Goal: Task Accomplishment & Management: Manage account settings

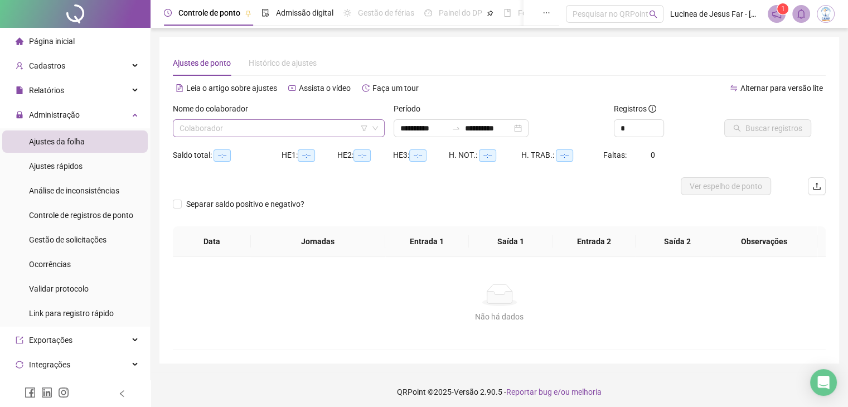
click at [308, 125] on input "search" at bounding box center [274, 128] width 188 height 17
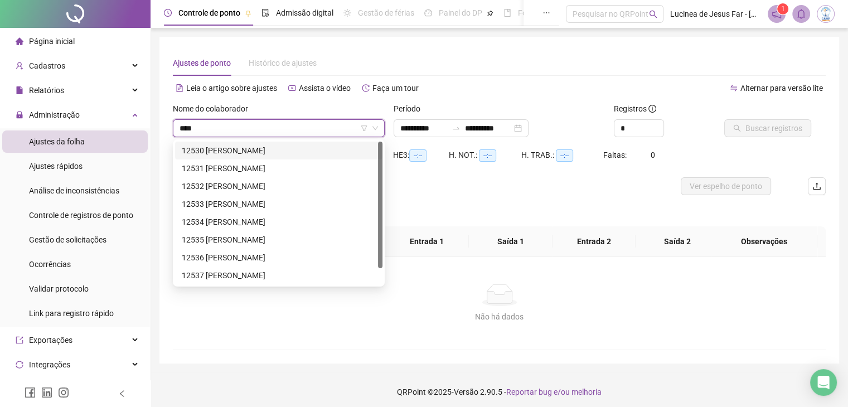
type input "*****"
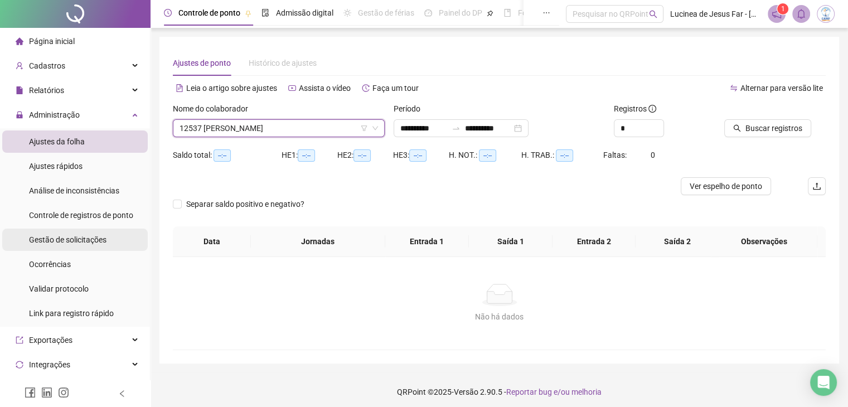
click at [59, 235] on span "Gestão de solicitações" at bounding box center [68, 239] width 78 height 9
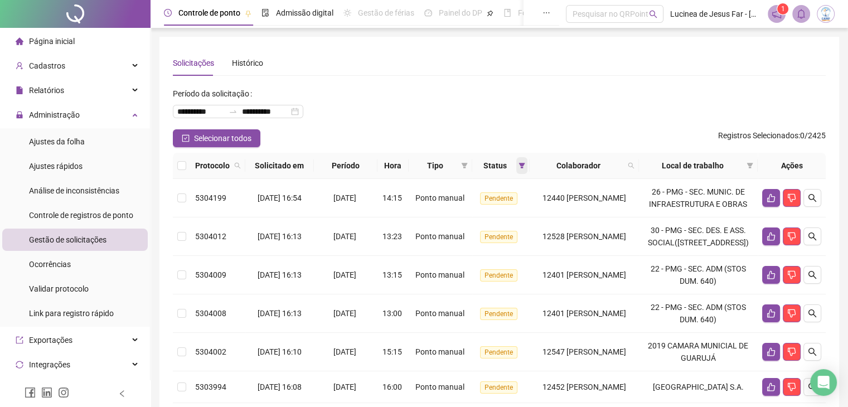
click at [519, 168] on icon "filter" at bounding box center [522, 165] width 7 height 7
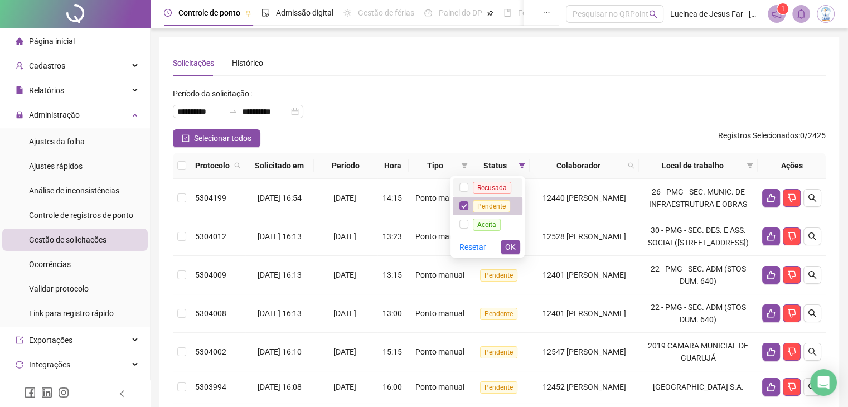
drag, startPoint x: 487, startPoint y: 186, endPoint x: 486, endPoint y: 199, distance: 13.4
click at [487, 188] on span "Recusada" at bounding box center [492, 188] width 38 height 12
click at [488, 224] on span "Aceita" at bounding box center [487, 225] width 28 height 12
click at [506, 250] on span "OK" at bounding box center [510, 247] width 11 height 12
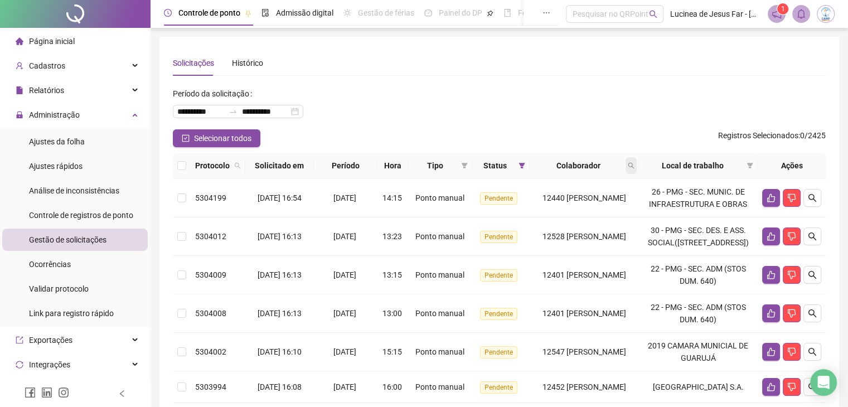
click at [635, 164] on icon "search" at bounding box center [631, 165] width 7 height 7
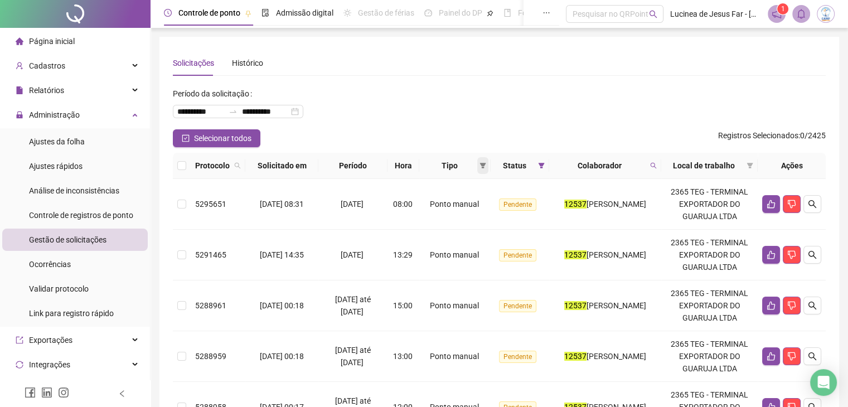
click at [477, 166] on span at bounding box center [482, 165] width 11 height 17
click at [447, 201] on span "Atestado" at bounding box center [434, 205] width 32 height 9
click at [466, 245] on span "OK" at bounding box center [462, 245] width 11 height 12
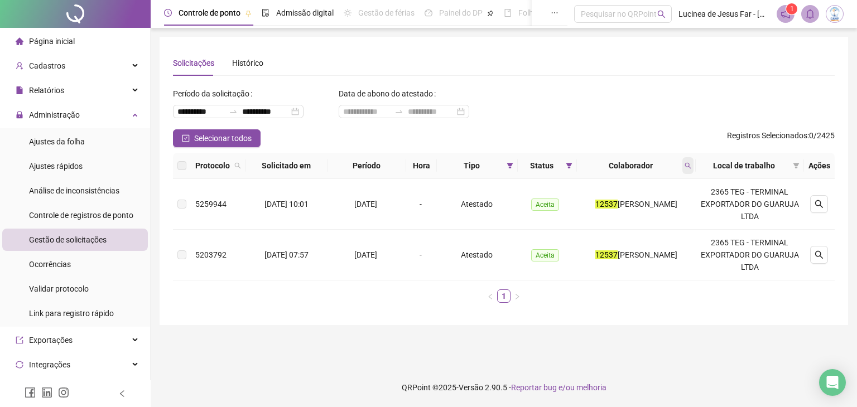
click at [691, 167] on icon "search" at bounding box center [688, 166] width 6 height 6
type input "*****"
